Goal: Register for event/course

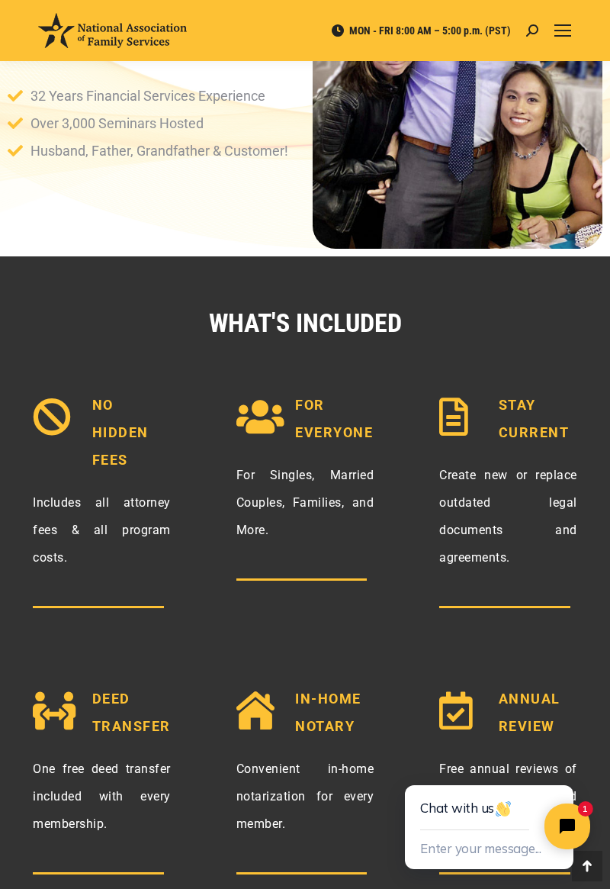
scroll to position [1503, 0]
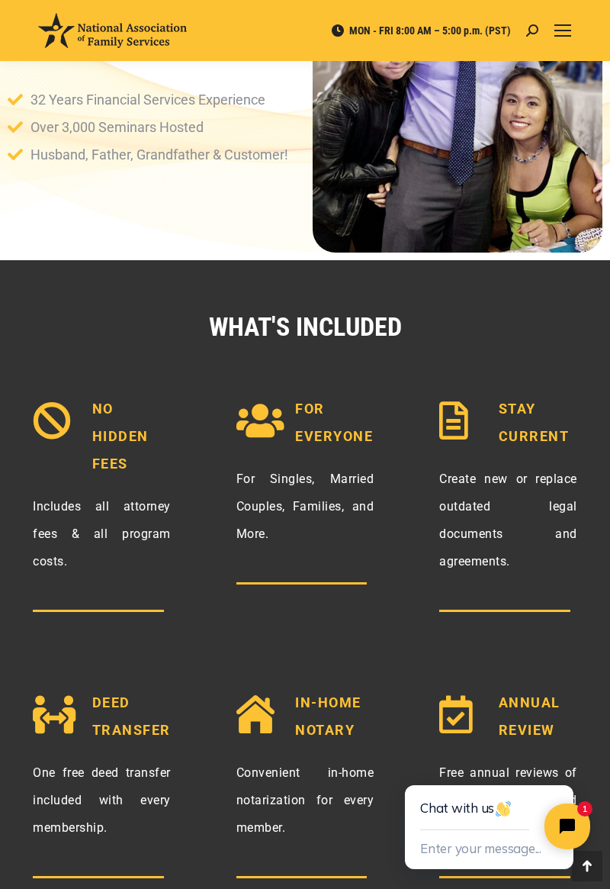
click at [589, 566] on div "STAY CURRENT Create new or replace outdated legal documents and agreements." at bounding box center [509, 509] width 204 height 294
click at [588, 572] on div "STAY CURRENT Create new or replace outdated legal documents and agreements." at bounding box center [509, 509] width 204 height 294
click at [589, 570] on div "STAY CURRENT Create new or replace outdated legal documents and agreements." at bounding box center [509, 509] width 204 height 294
click at [589, 575] on div "STAY CURRENT Create new or replace outdated legal documents and agreements." at bounding box center [509, 509] width 204 height 294
click at [587, 575] on div "STAY CURRENT Create new or replace outdated legal documents and agreements." at bounding box center [509, 509] width 204 height 294
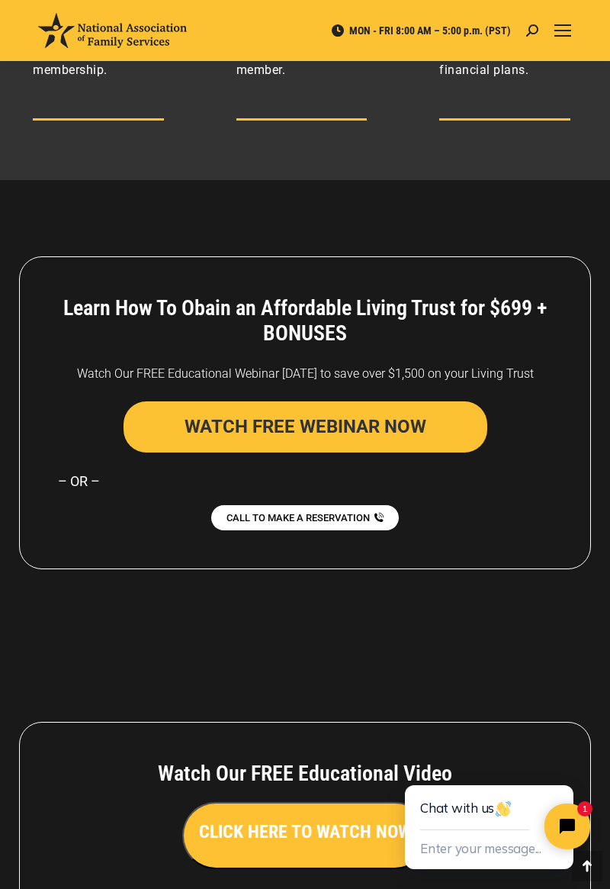
scroll to position [2267, 0]
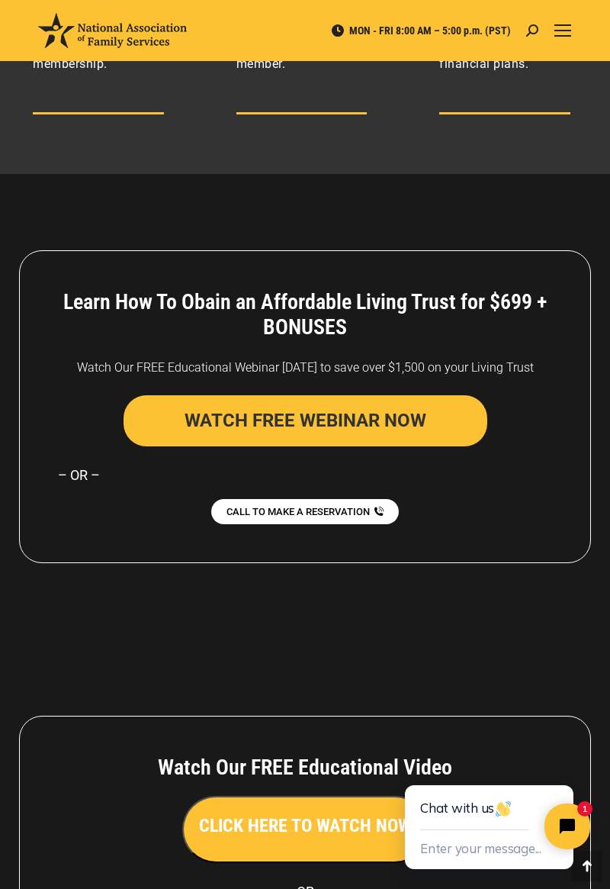
click at [415, 420] on button "WATCH FREE WEBINAR NOW" at bounding box center [306, 420] width 364 height 51
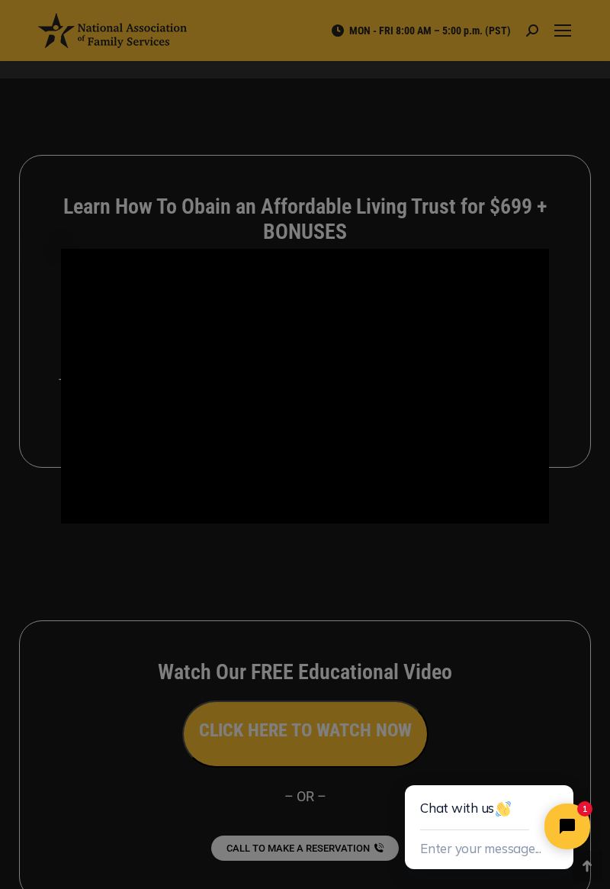
scroll to position [2322, 0]
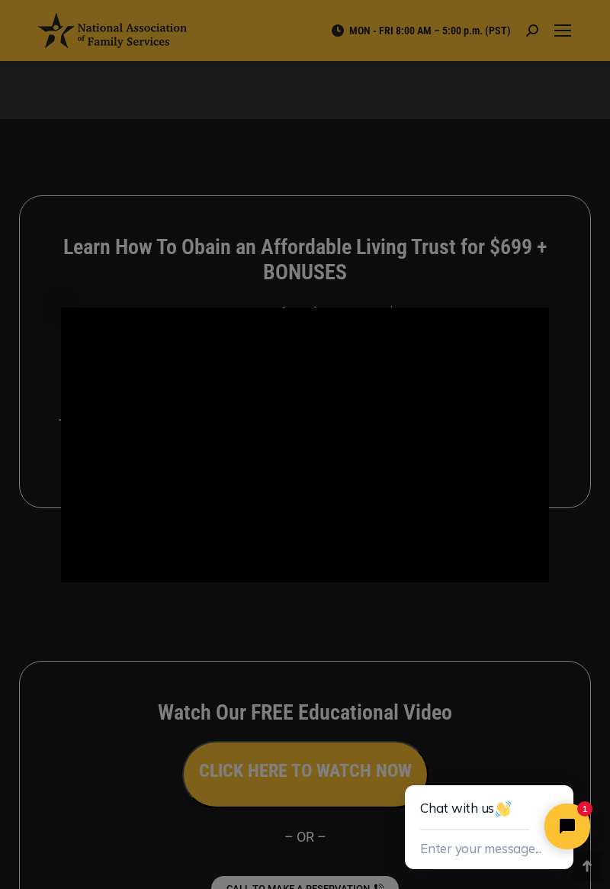
click at [320, 325] on div "Footer Video - Full Webinar (Emma) Landon V1.4" at bounding box center [305, 444] width 488 height 275
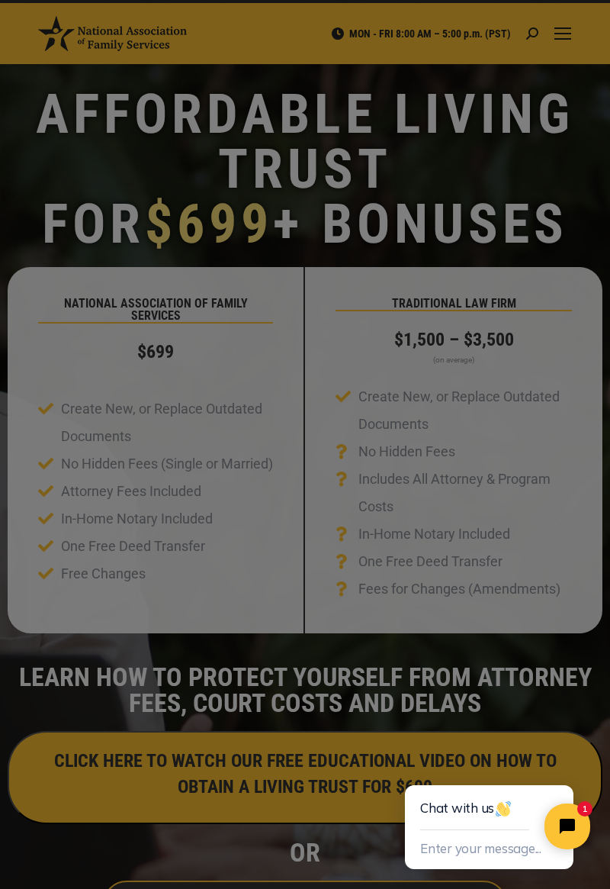
scroll to position [0, 0]
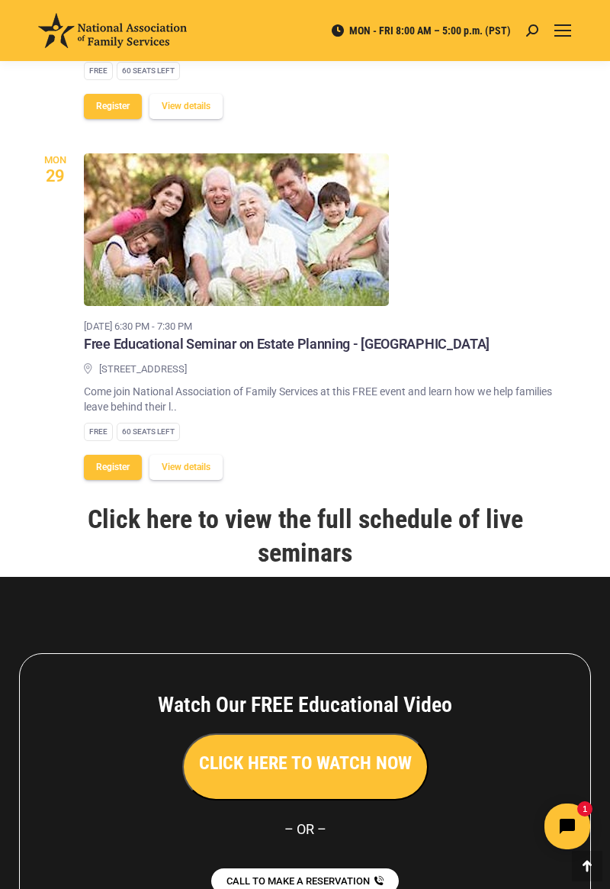
scroll to position [1907, 0]
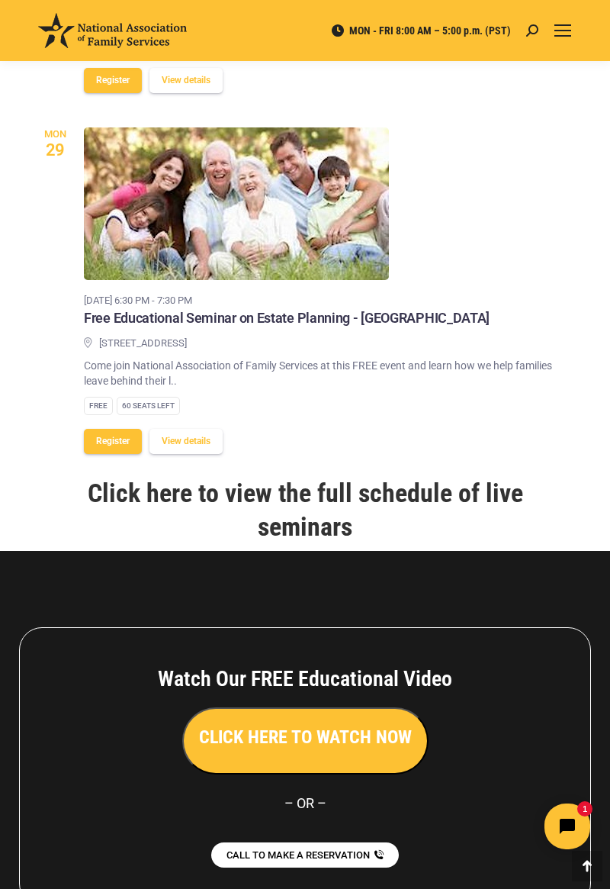
click at [487, 477] on link "Click here to view the full schedule of live seminars" at bounding box center [305, 509] width 435 height 64
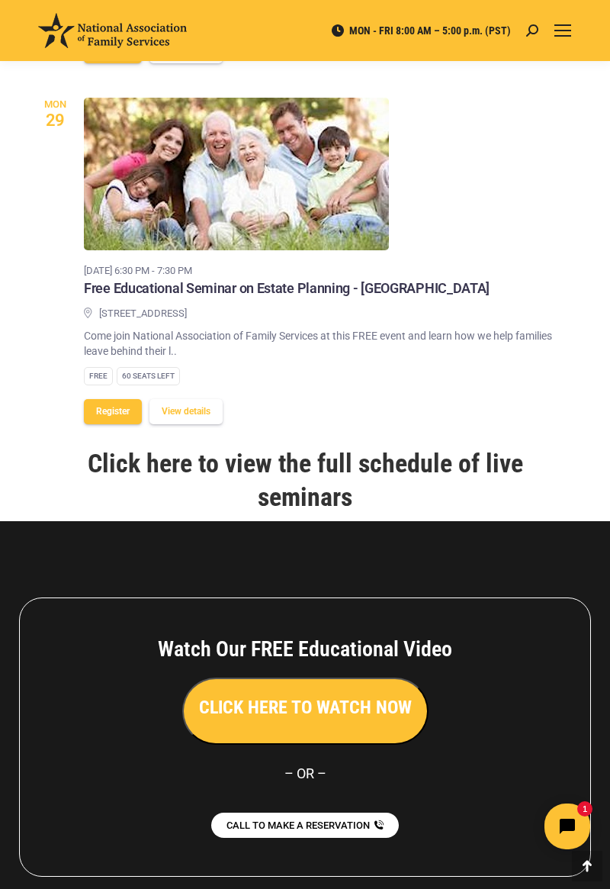
scroll to position [1974, 0]
